Goal: Navigation & Orientation: Find specific page/section

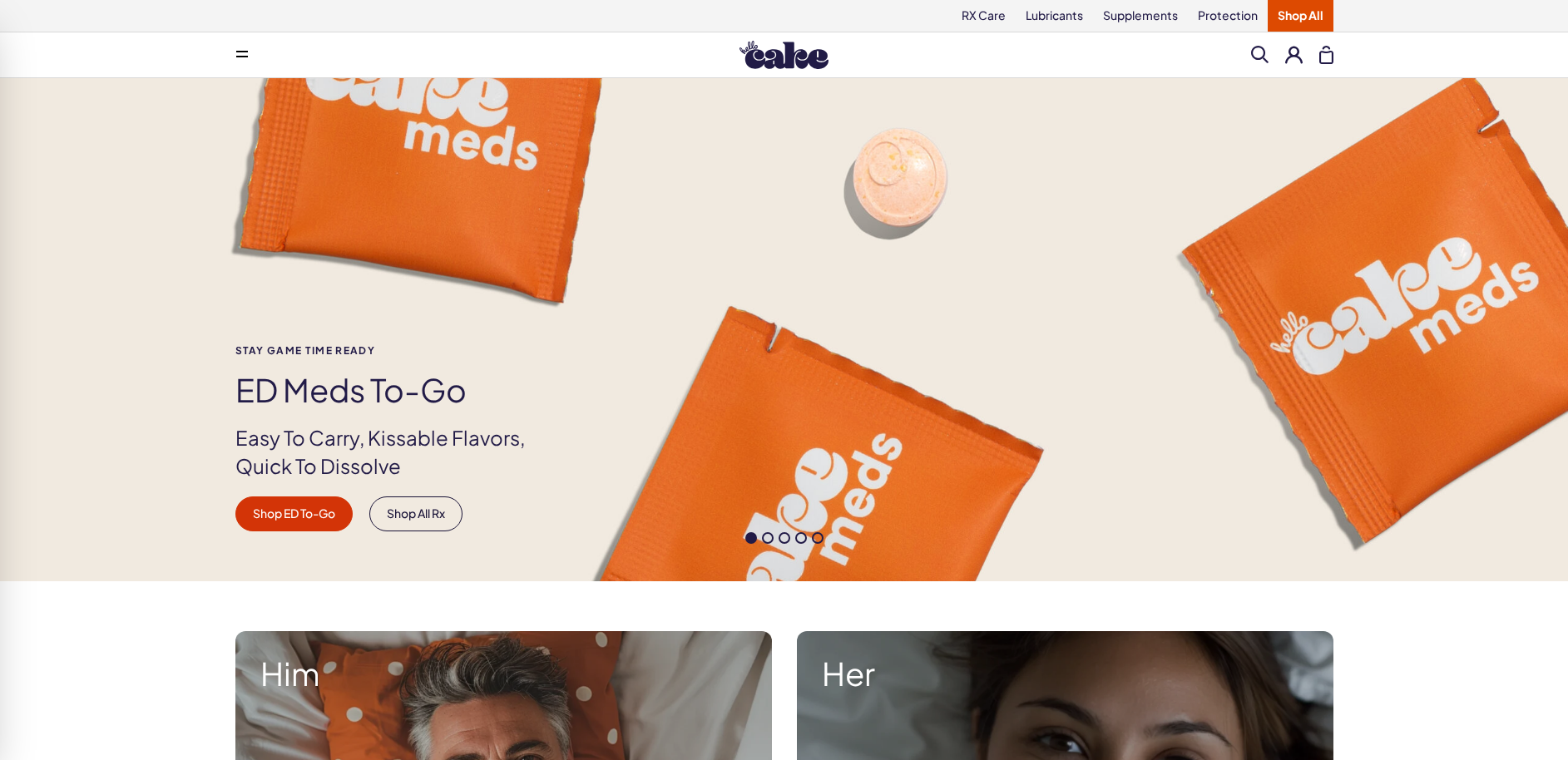
click at [242, 59] on button at bounding box center [242, 55] width 33 height 33
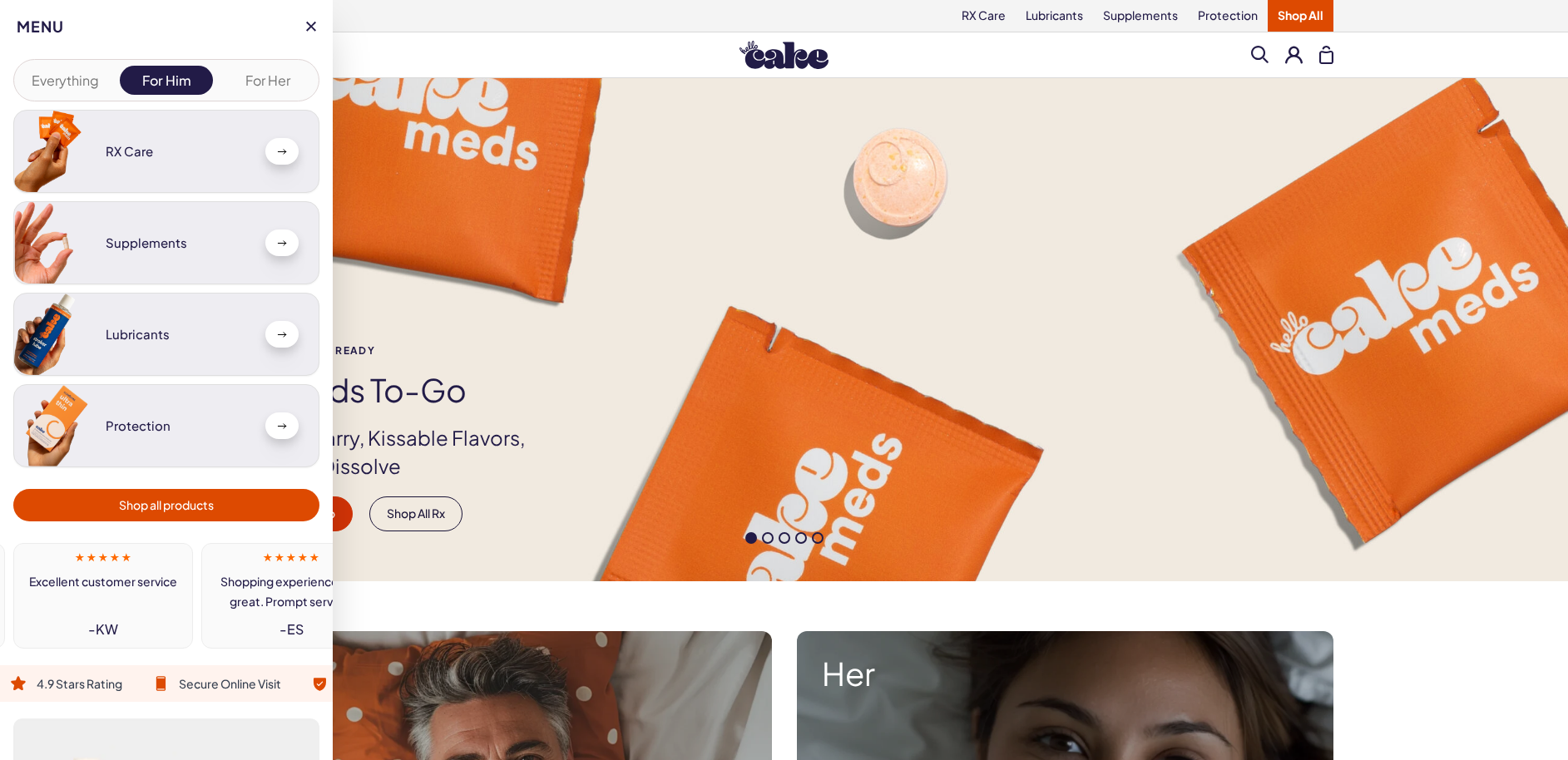
click at [156, 237] on h3 "Supplements" at bounding box center [179, 243] width 147 height 14
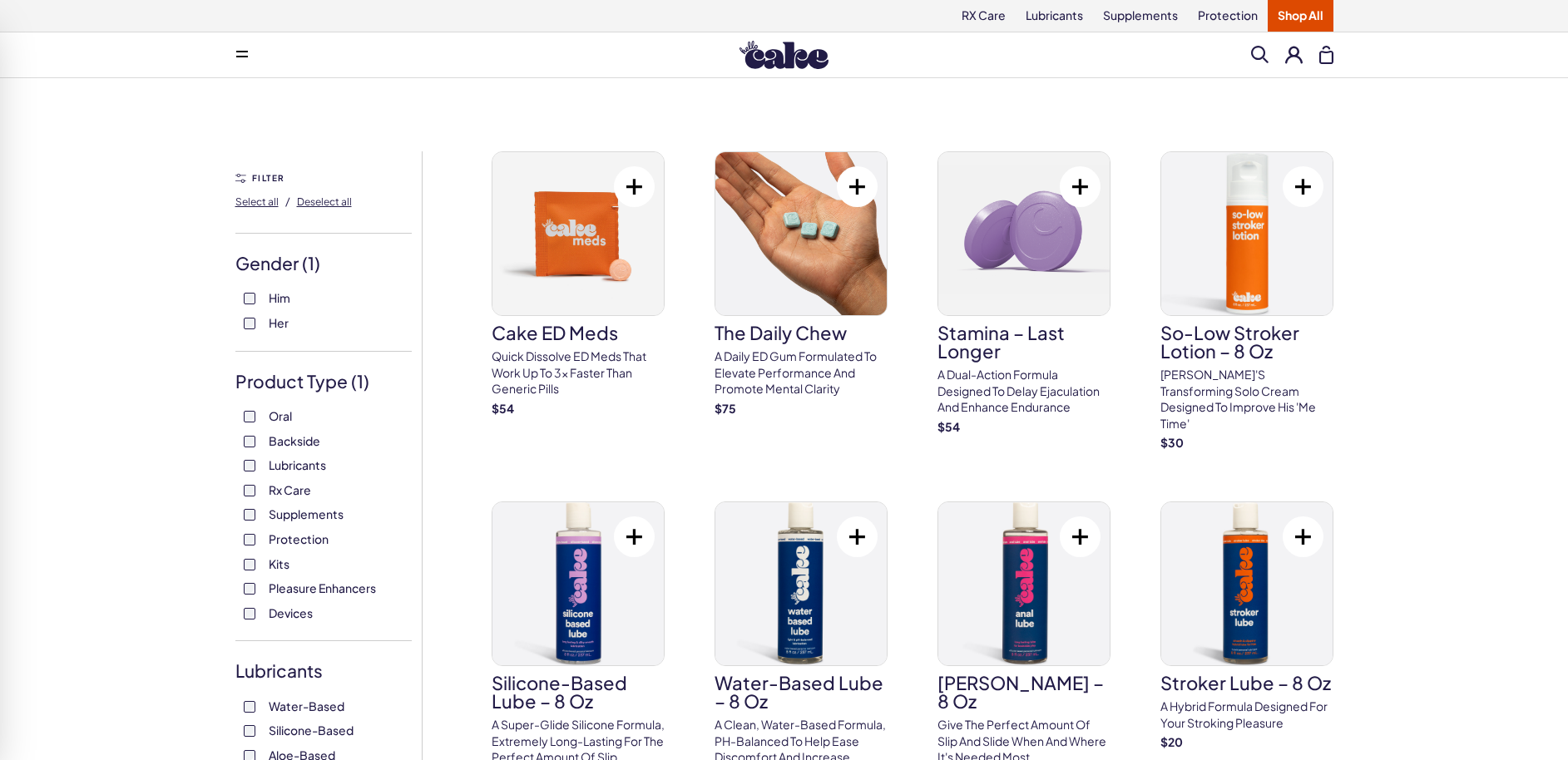
click at [244, 53] on span at bounding box center [242, 55] width 11 height 9
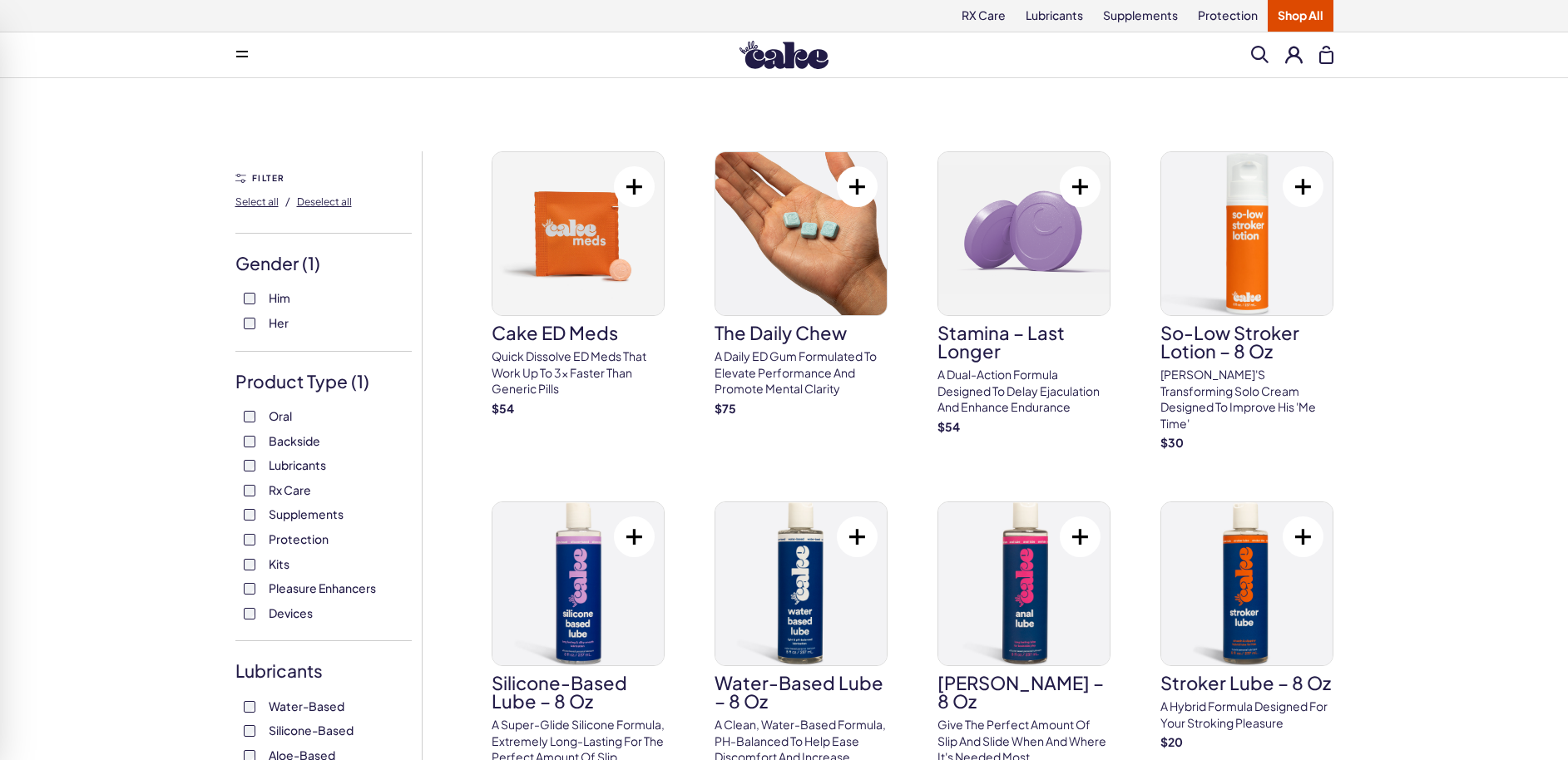
click at [232, 56] on button at bounding box center [242, 55] width 33 height 33
click at [238, 56] on icon at bounding box center [242, 57] width 11 height 2
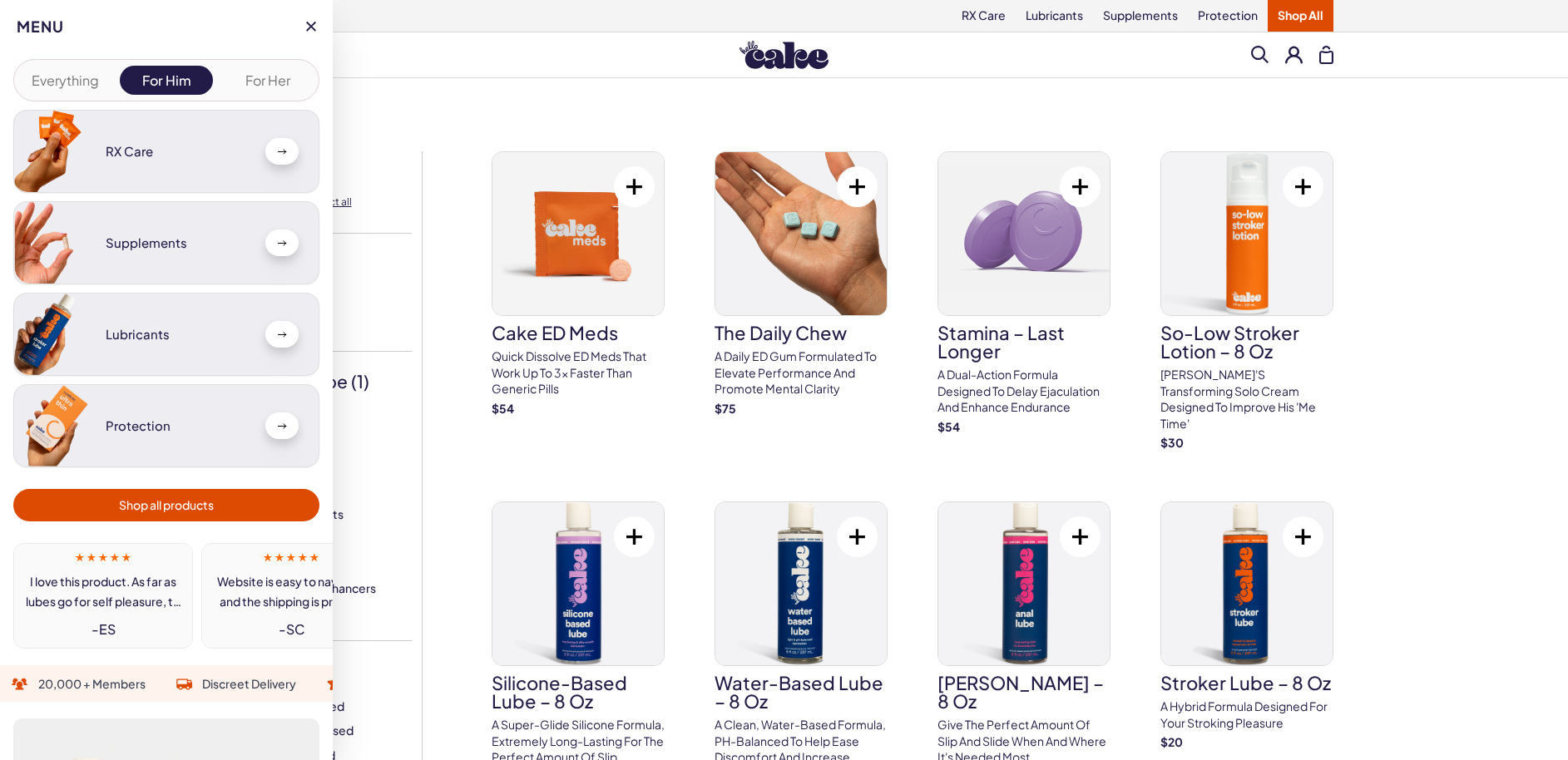
click at [219, 27] on div "Menu" at bounding box center [166, 24] width 299 height 49
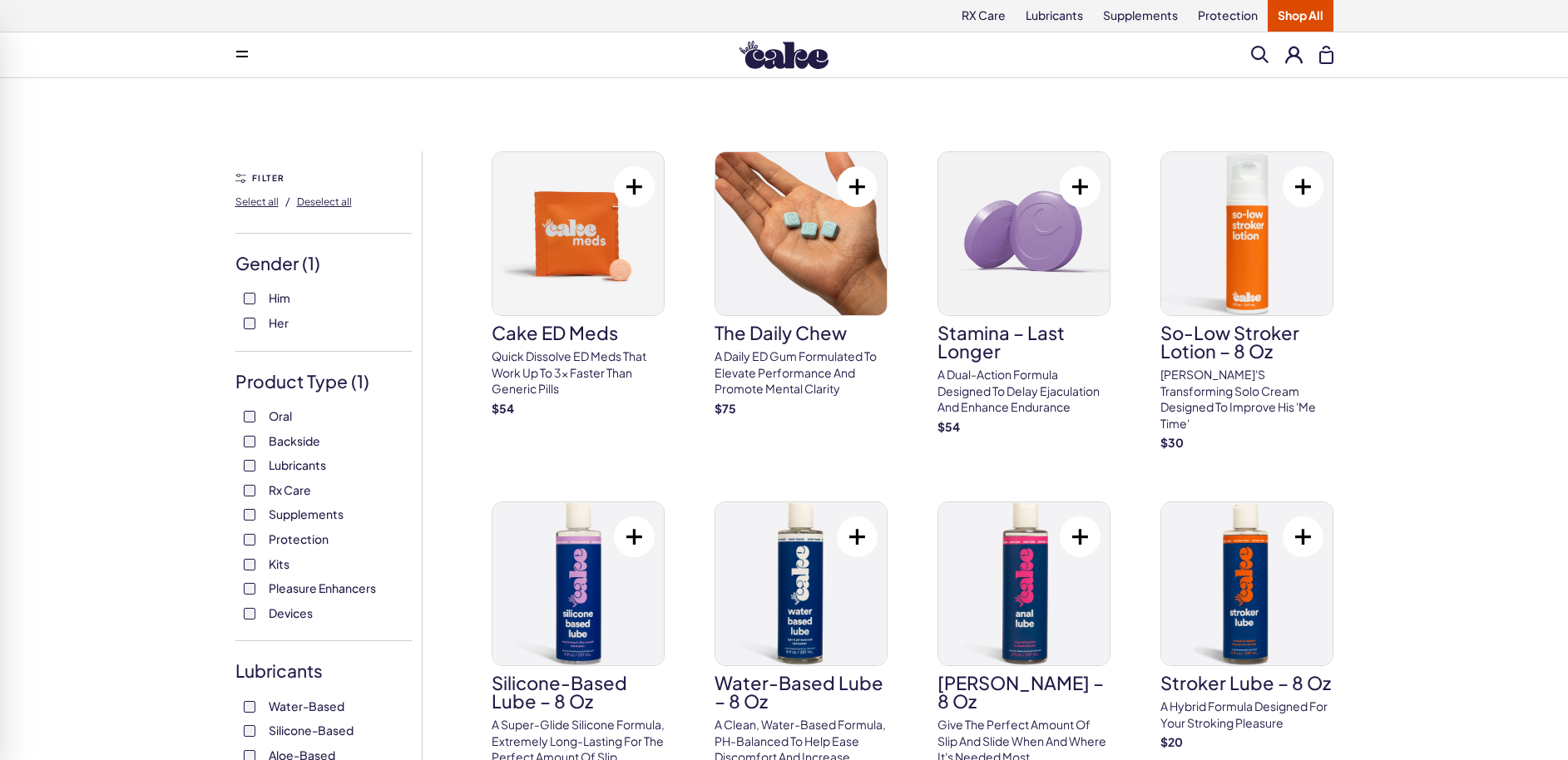
click at [532, 78] on div "Menu Everything For Him For Her RX Care Lubricants" at bounding box center [784, 55] width 1568 height 45
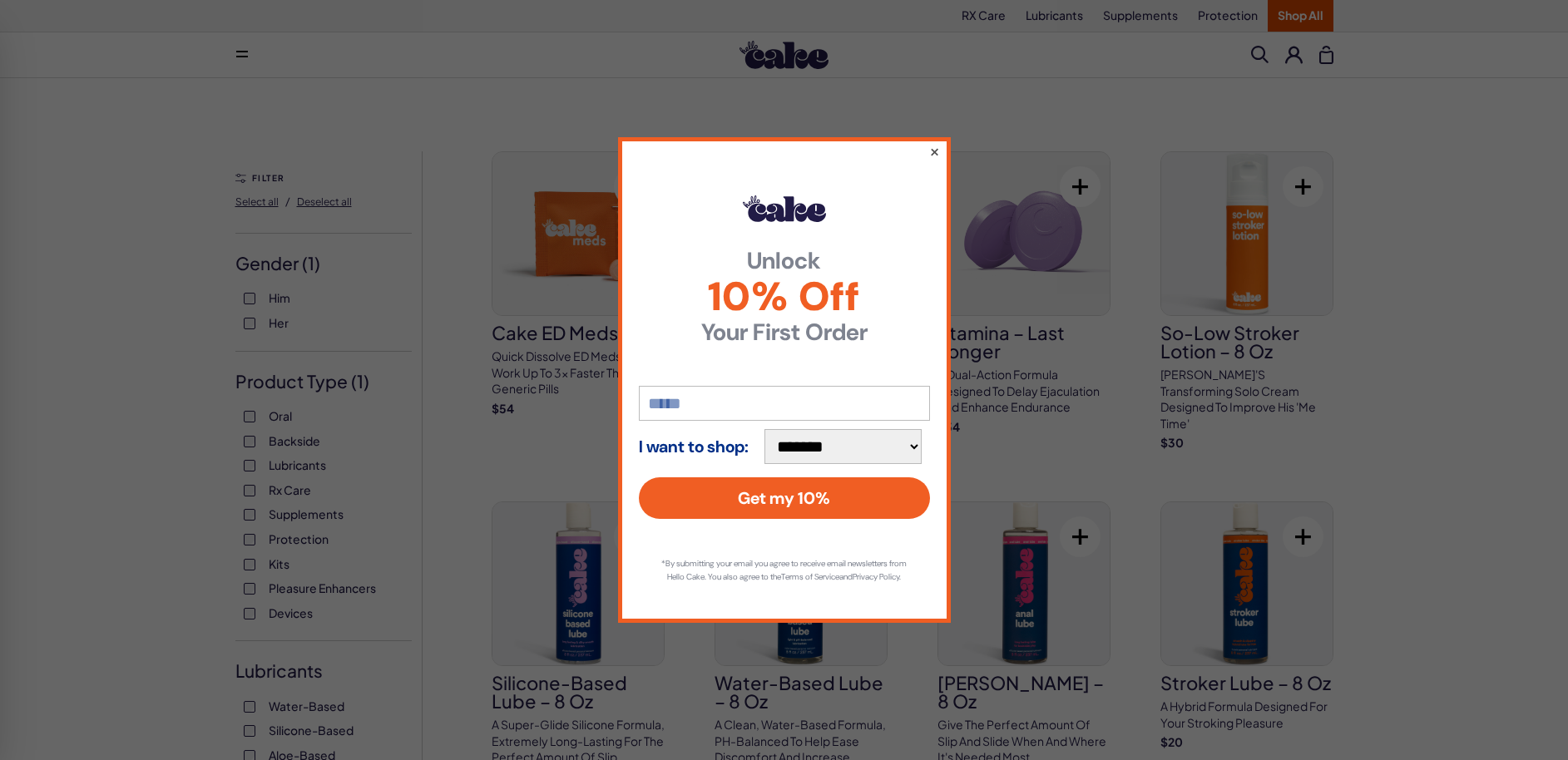
click at [933, 146] on button "×" at bounding box center [933, 151] width 10 height 20
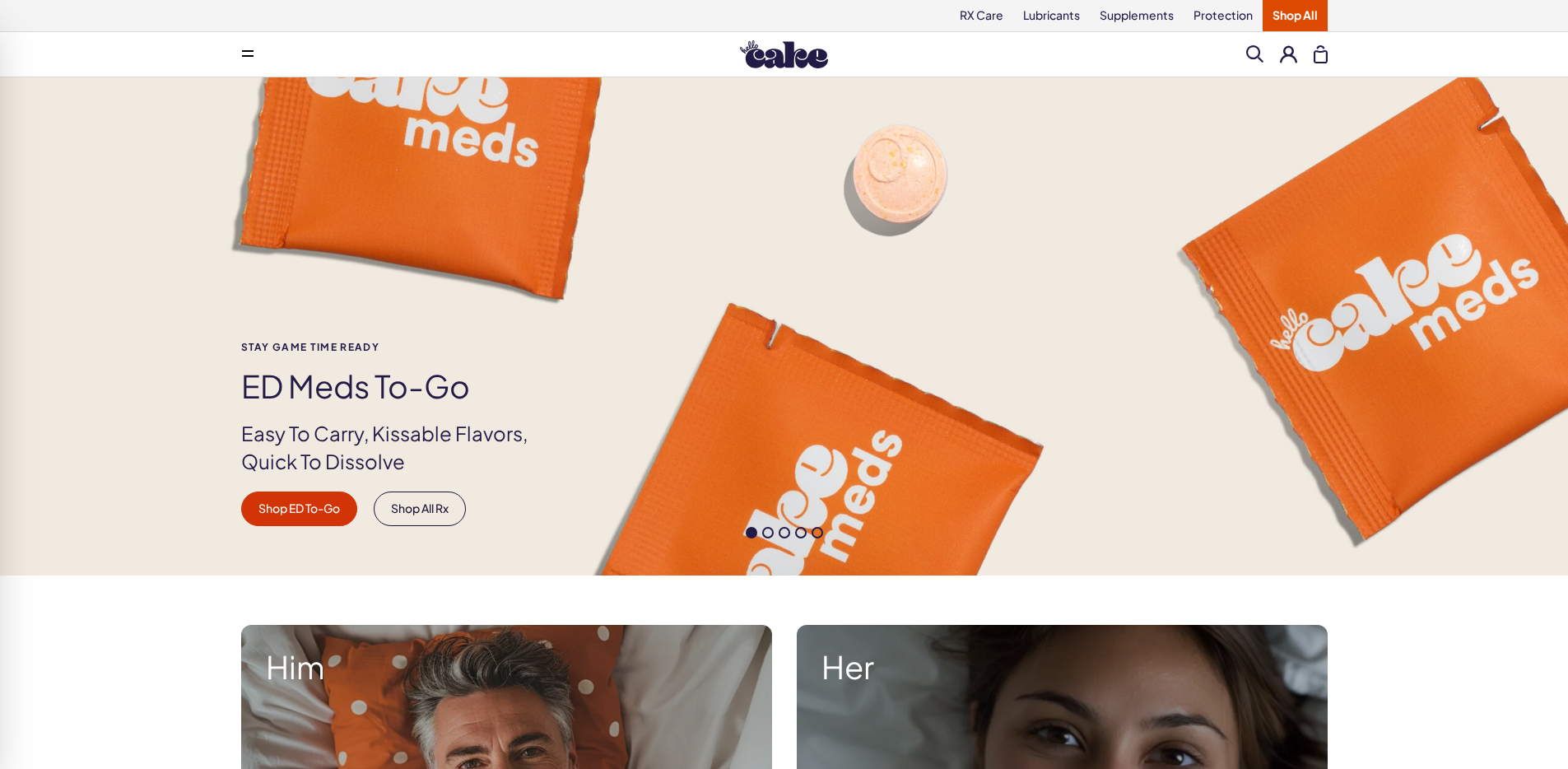
click at [242, 54] on span at bounding box center [247, 54] width 11 height 9
click at [251, 53] on span at bounding box center [247, 54] width 11 height 9
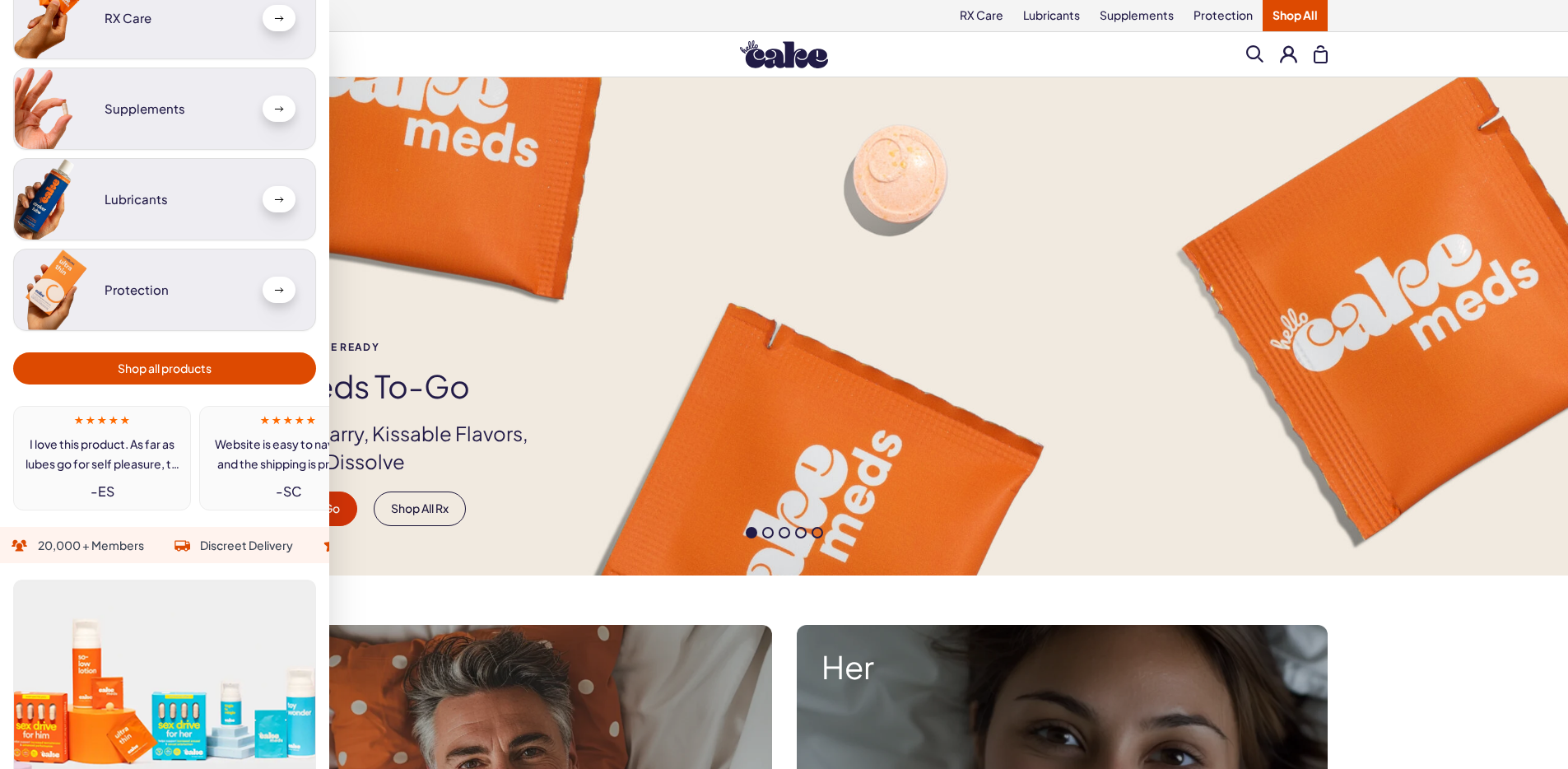
scroll to position [179, 0]
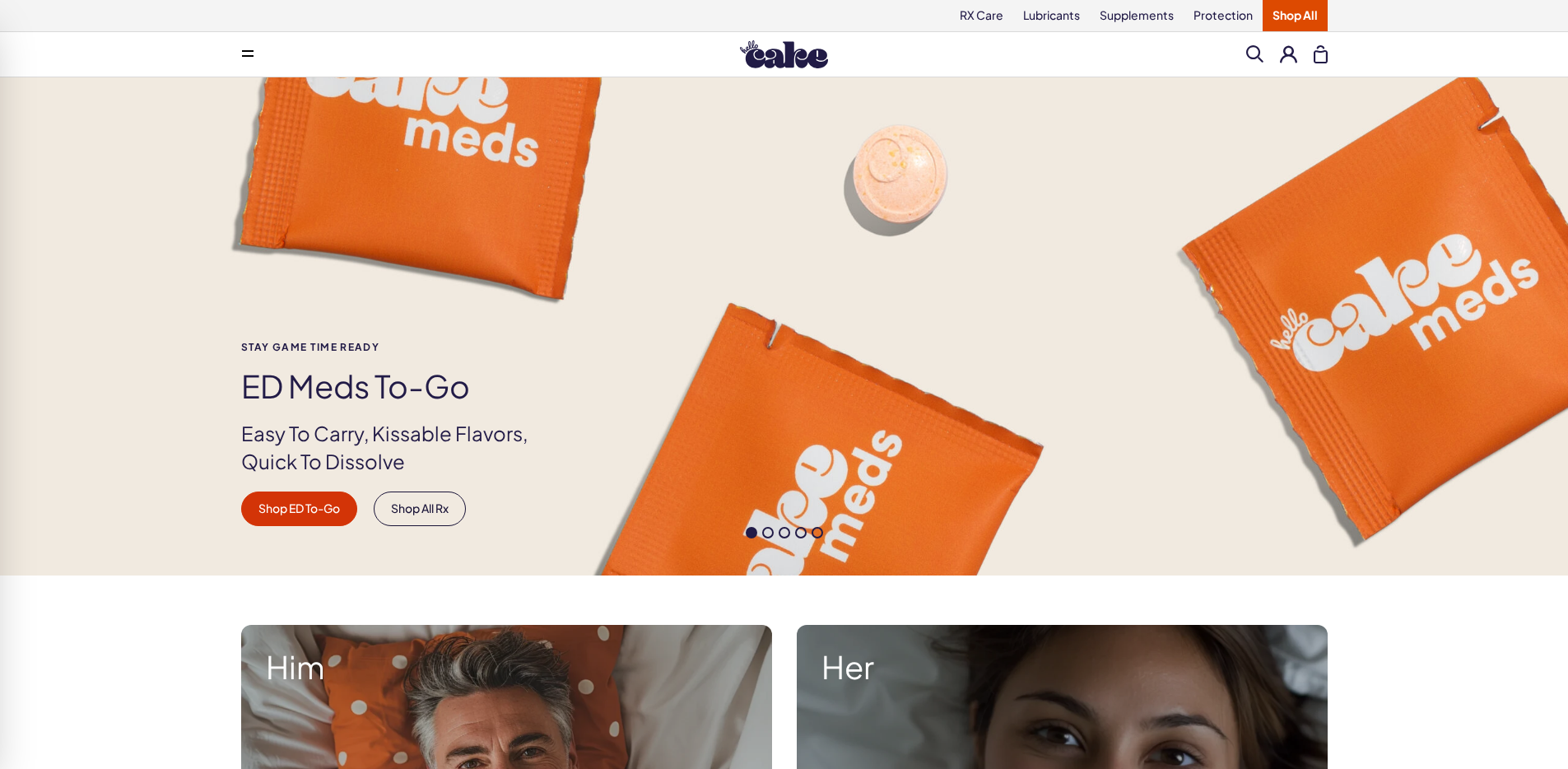
click at [248, 47] on button at bounding box center [248, 54] width 33 height 33
